Goal: Information Seeking & Learning: Learn about a topic

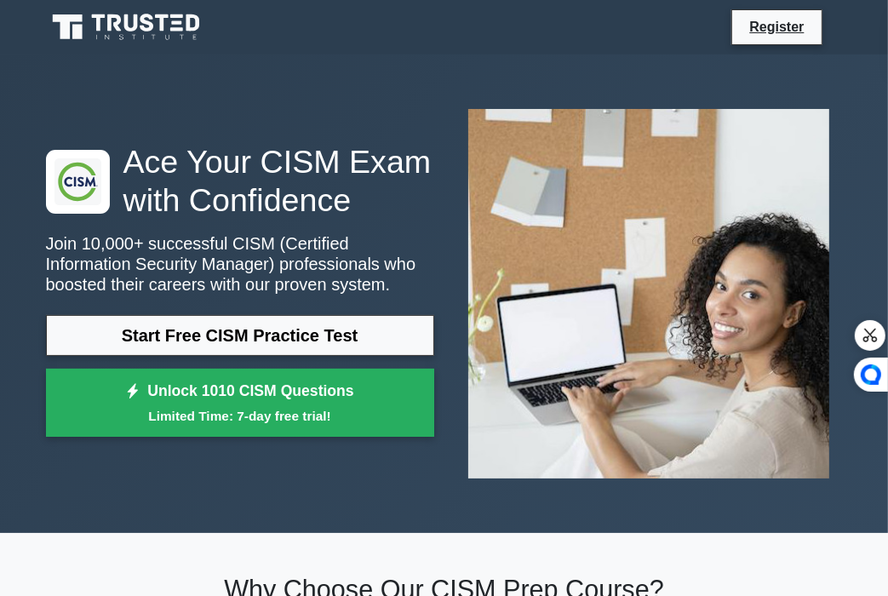
click at [234, 337] on link "Start Free CISM Practice Test" at bounding box center [240, 335] width 388 height 41
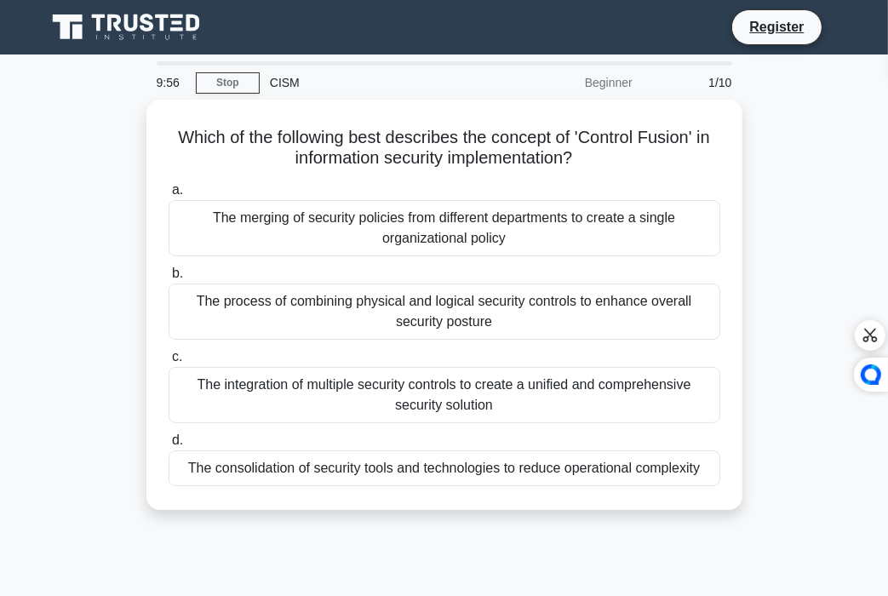
click at [605, 86] on div "Beginner" at bounding box center [568, 83] width 149 height 34
click at [887, 582] on html "Register 9:53 Stop CISM" at bounding box center [444, 460] width 888 height 920
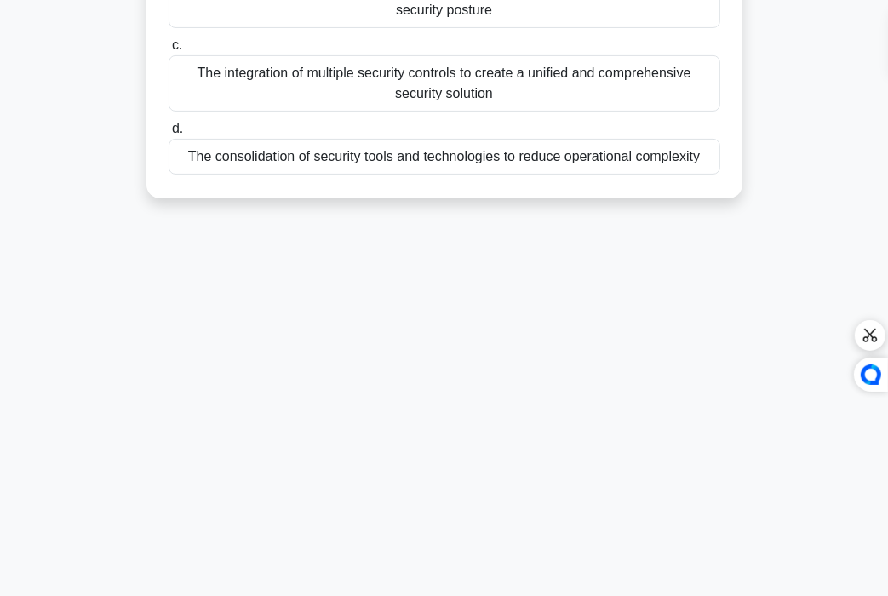
scroll to position [324, 0]
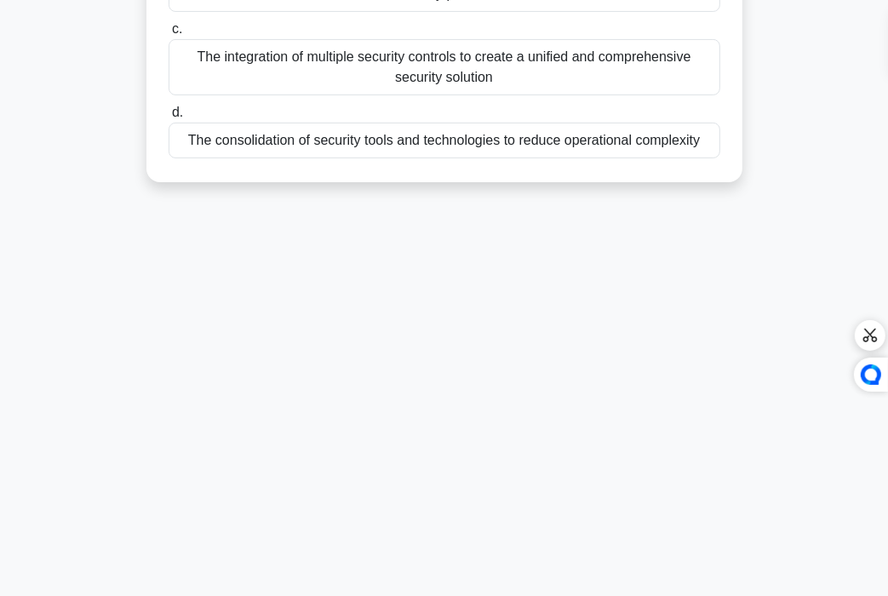
click at [359, 143] on div "The consolidation of security tools and technologies to reduce operational comp…" at bounding box center [445, 141] width 552 height 36
click at [169, 118] on input "d. The consolidation of security tools and technologies to reduce operational c…" at bounding box center [169, 112] width 0 height 11
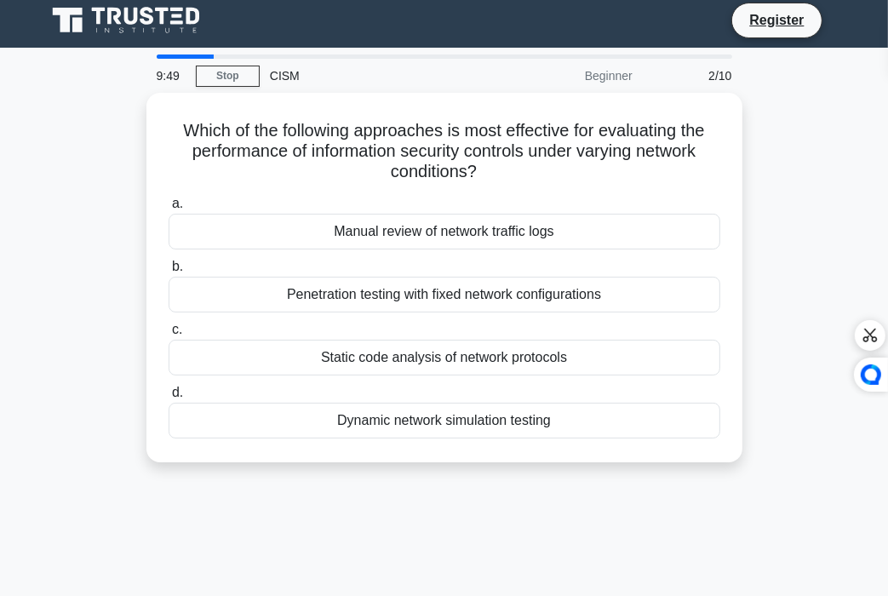
scroll to position [0, 0]
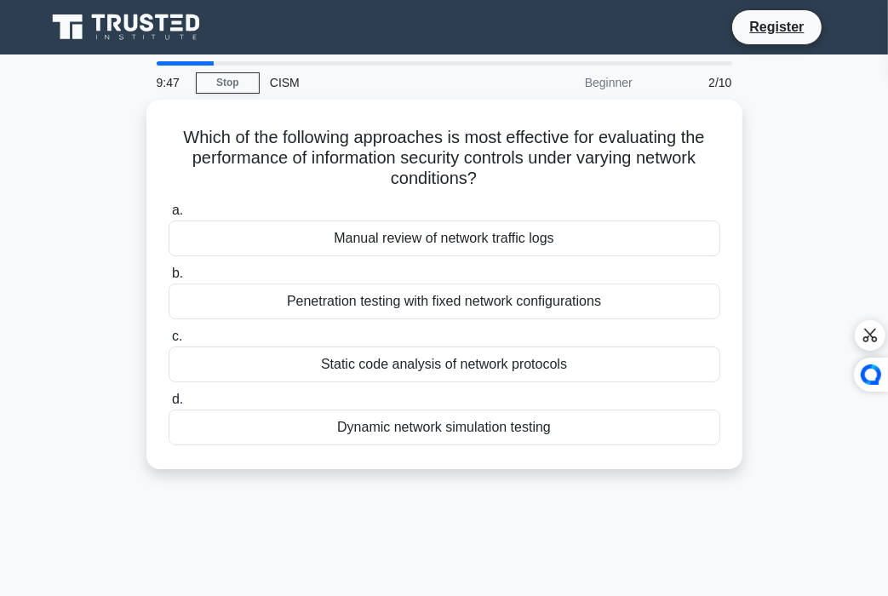
click at [284, 83] on div "CISM" at bounding box center [377, 83] width 234 height 34
click at [286, 85] on div "CISM" at bounding box center [377, 83] width 234 height 34
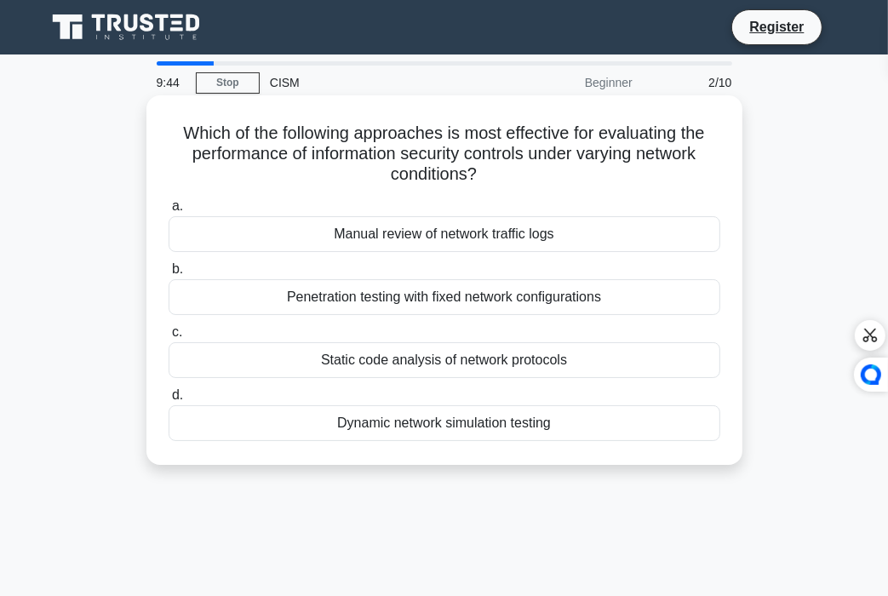
click at [334, 242] on div "Manual review of network traffic logs" at bounding box center [445, 234] width 552 height 36
click at [169, 212] on input "a. Manual review of network traffic logs" at bounding box center [169, 206] width 0 height 11
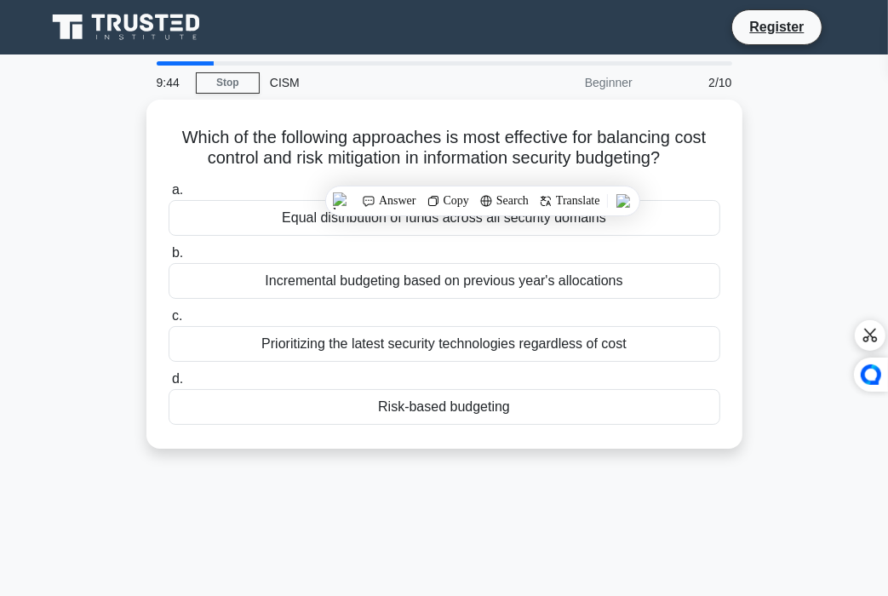
click at [334, 243] on label "b. Incremental budgeting based on previous year's allocations" at bounding box center [445, 271] width 552 height 56
click at [169, 248] on input "b. Incremental budgeting based on previous year's allocations" at bounding box center [169, 253] width 0 height 11
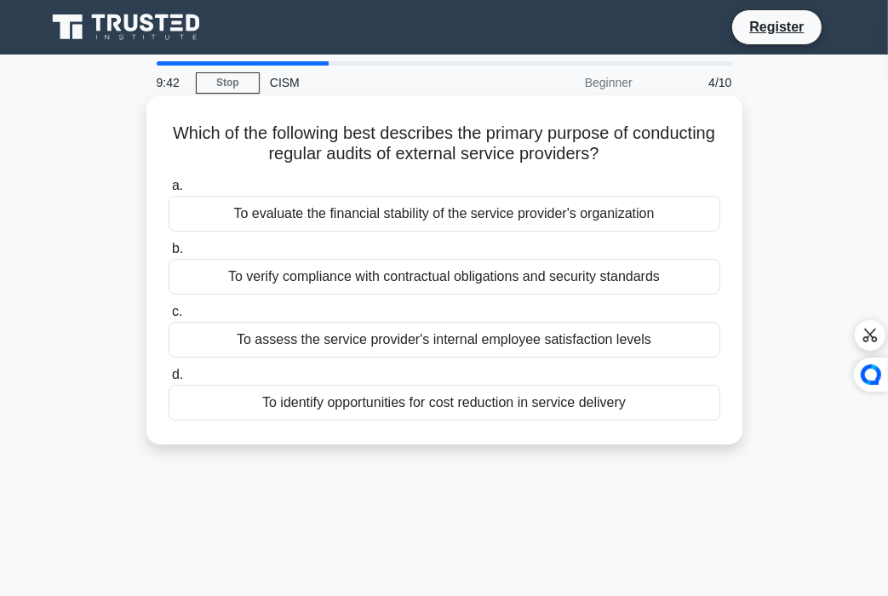
click at [317, 278] on div "To verify compliance with contractual obligations and security standards" at bounding box center [445, 277] width 552 height 36
click at [169, 255] on input "b. To verify compliance with contractual obligations and security standards" at bounding box center [169, 249] width 0 height 11
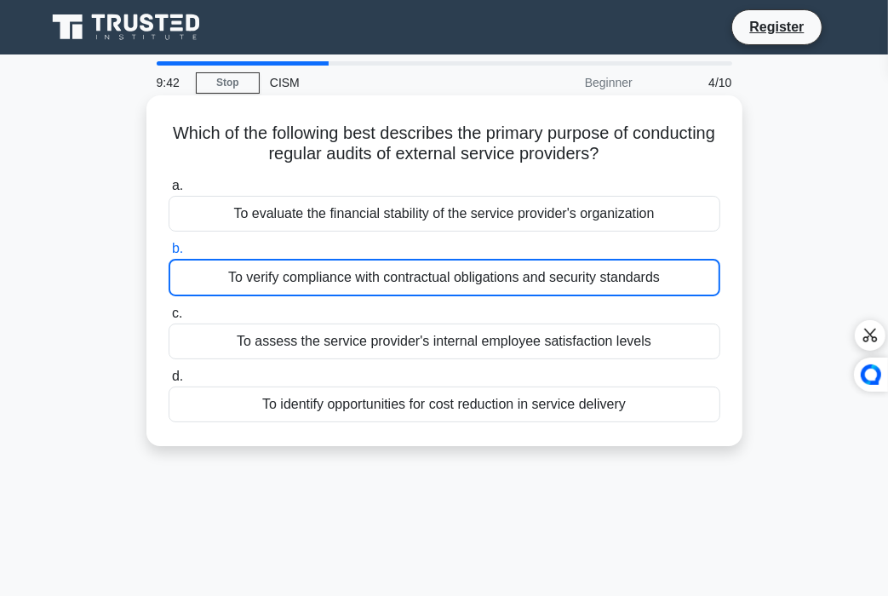
click at [317, 278] on div "To verify compliance with contractual obligations and security standards" at bounding box center [445, 277] width 552 height 37
click at [169, 255] on input "b. To verify compliance with contractual obligations and security standards" at bounding box center [169, 249] width 0 height 11
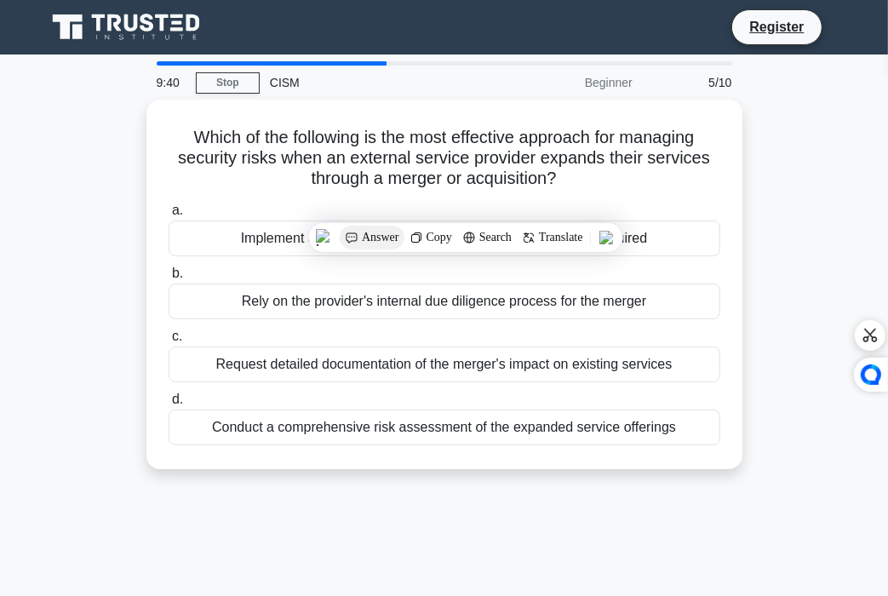
click at [404, 231] on div "Answer" at bounding box center [430, 238] width 53 height 24
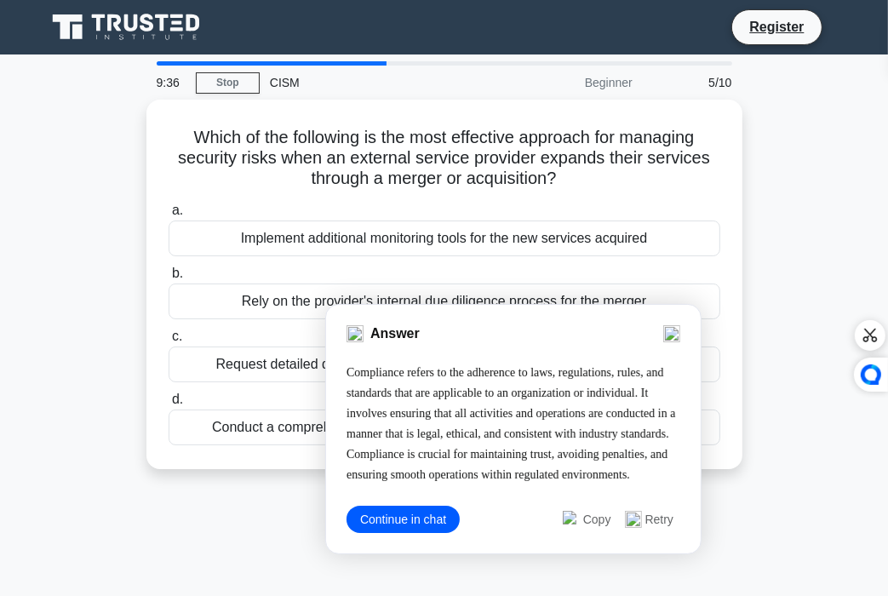
click at [430, 521] on span "Continue in chat" at bounding box center [403, 519] width 113 height 27
